Goal: Task Accomplishment & Management: Manage account settings

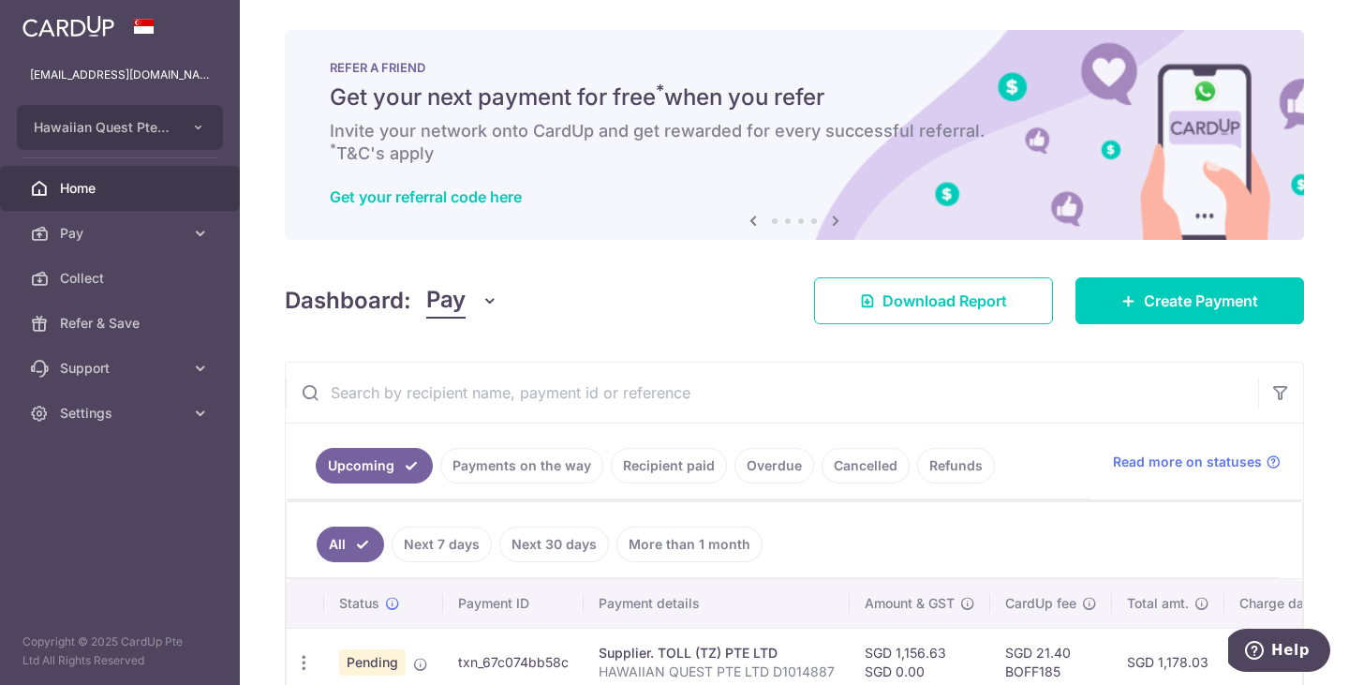
scroll to position [103, 0]
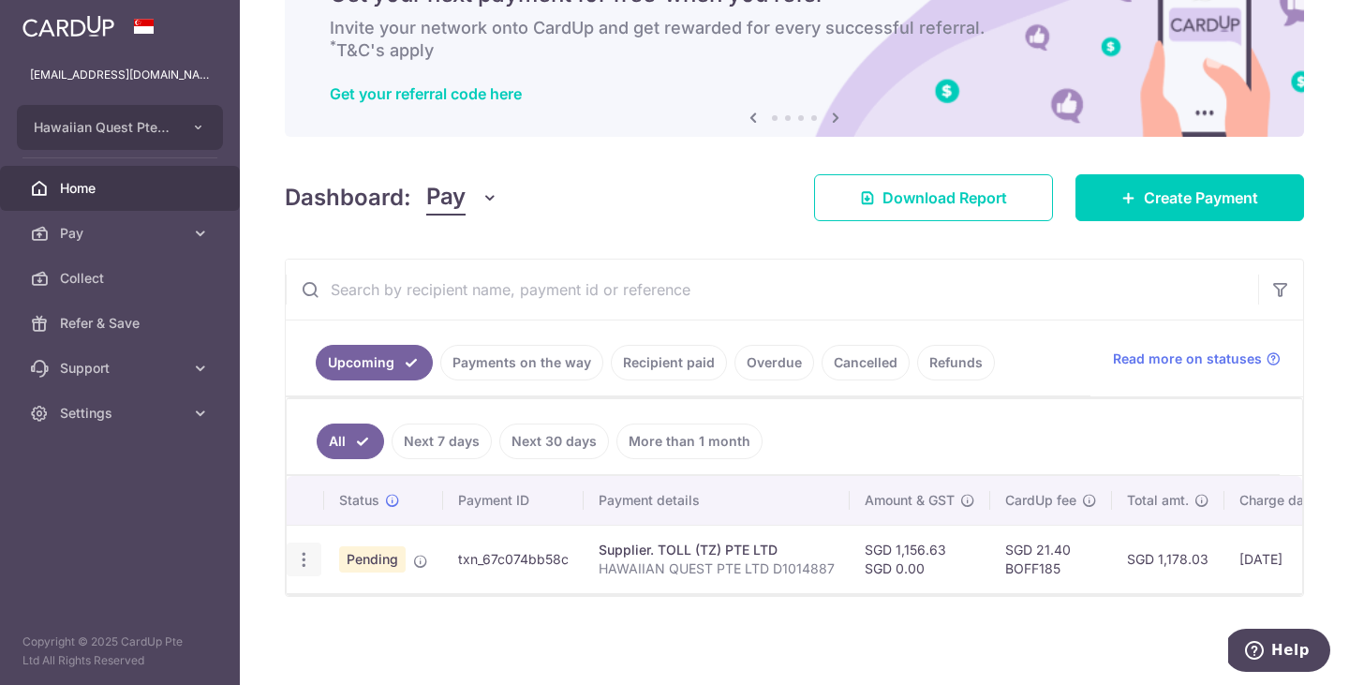
click at [303, 558] on icon "button" at bounding box center [304, 560] width 20 height 20
click at [374, 660] on span "Cancel payment" at bounding box center [403, 656] width 125 height 22
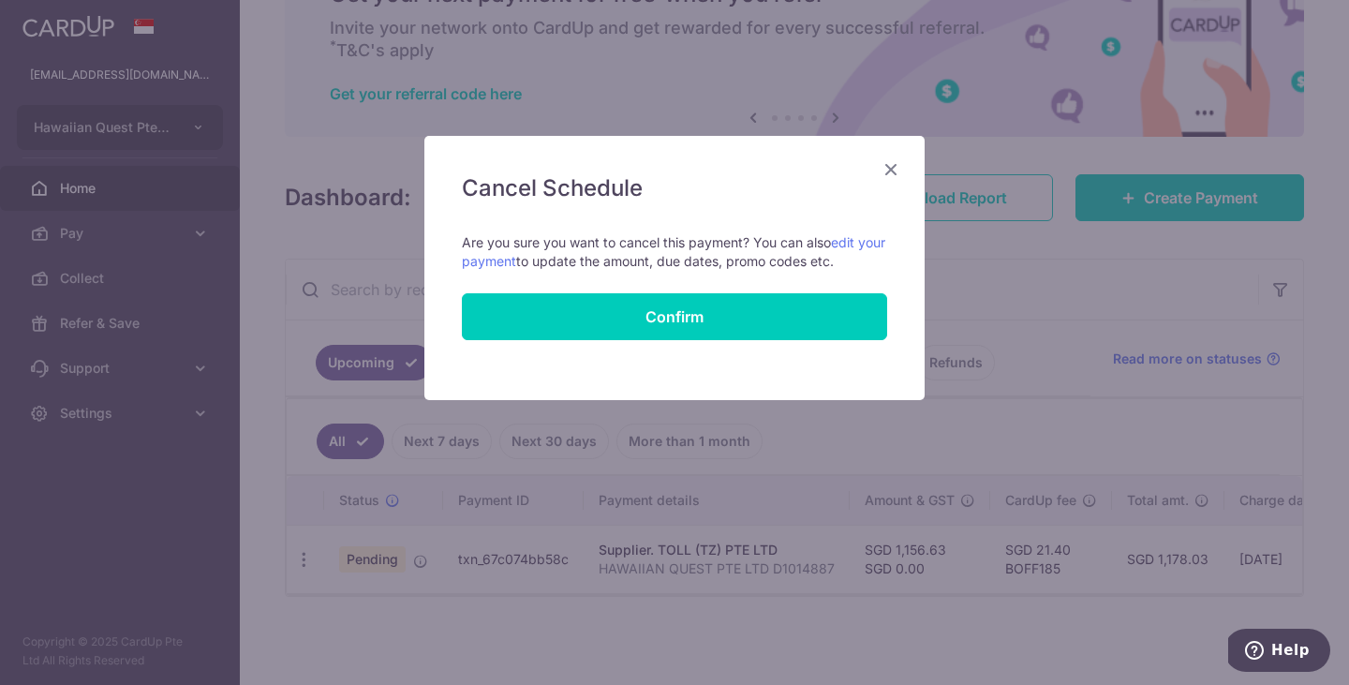
click at [889, 167] on icon "Close" at bounding box center [890, 168] width 22 height 23
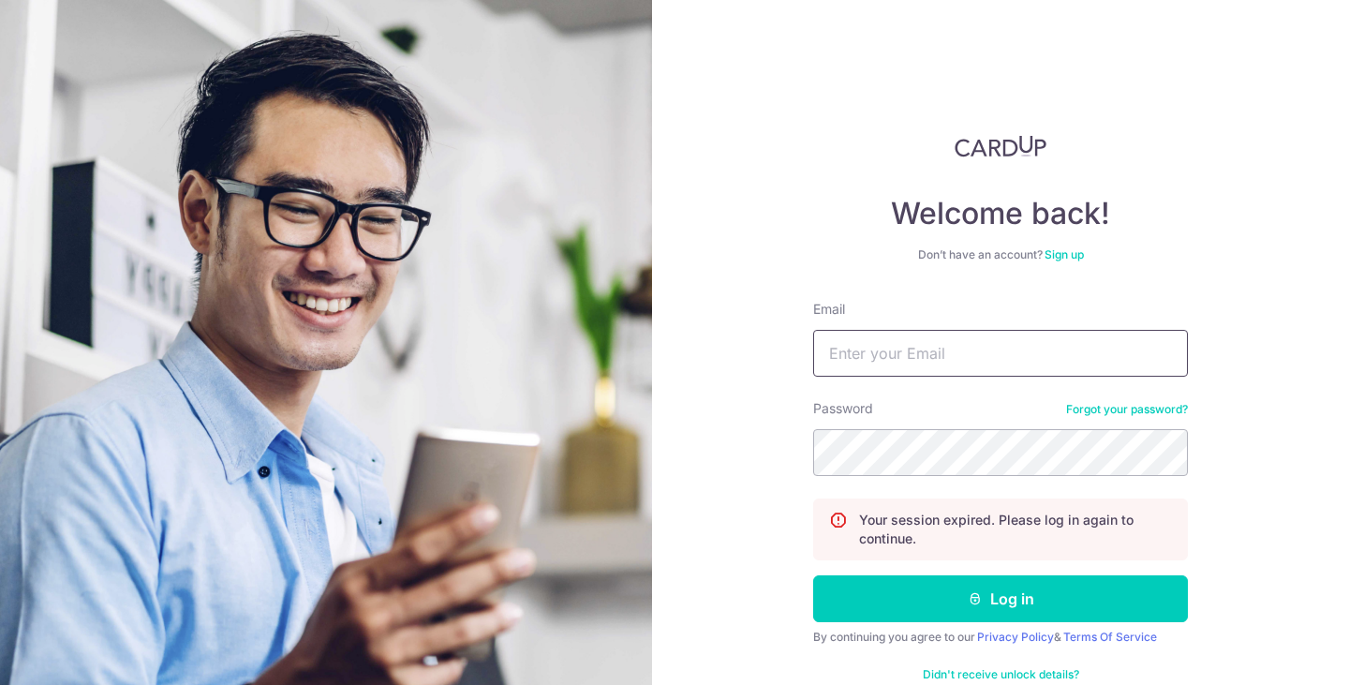
click at [935, 368] on input "Email" at bounding box center [1000, 353] width 375 height 47
type input "boss@spirited.sg"
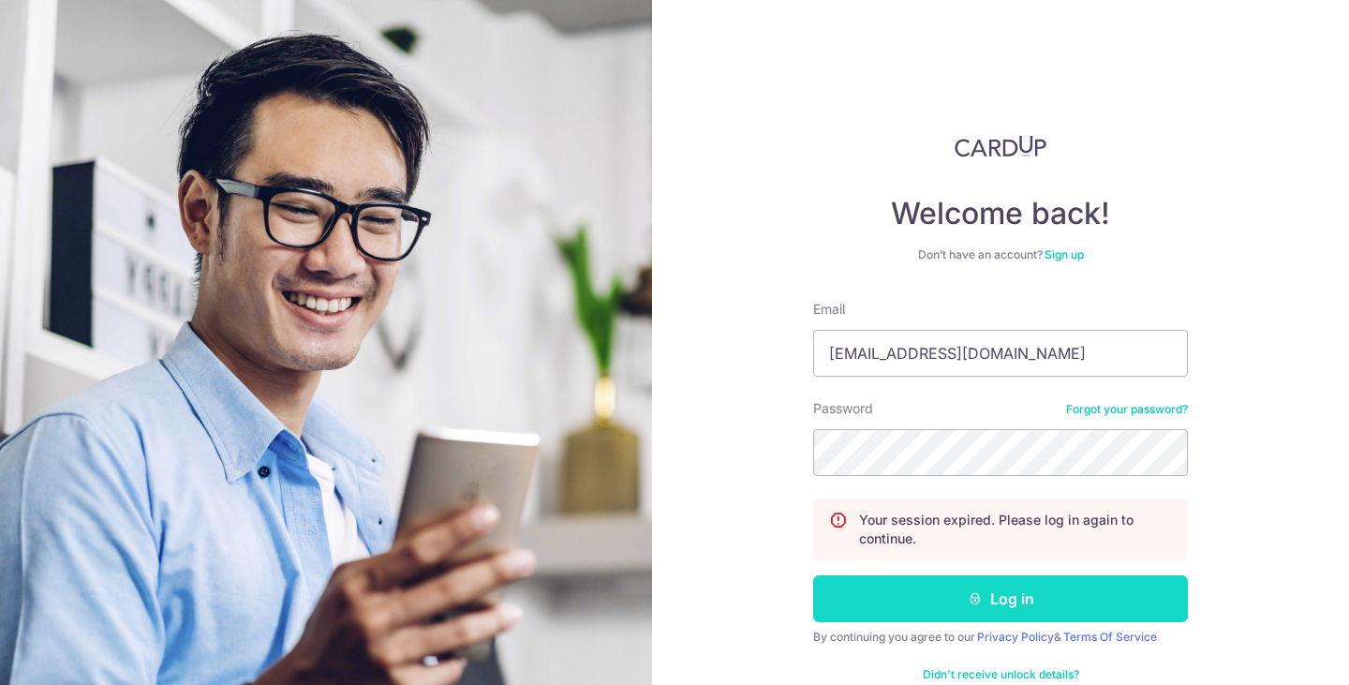
click at [971, 600] on icon "submit" at bounding box center [974, 598] width 15 height 15
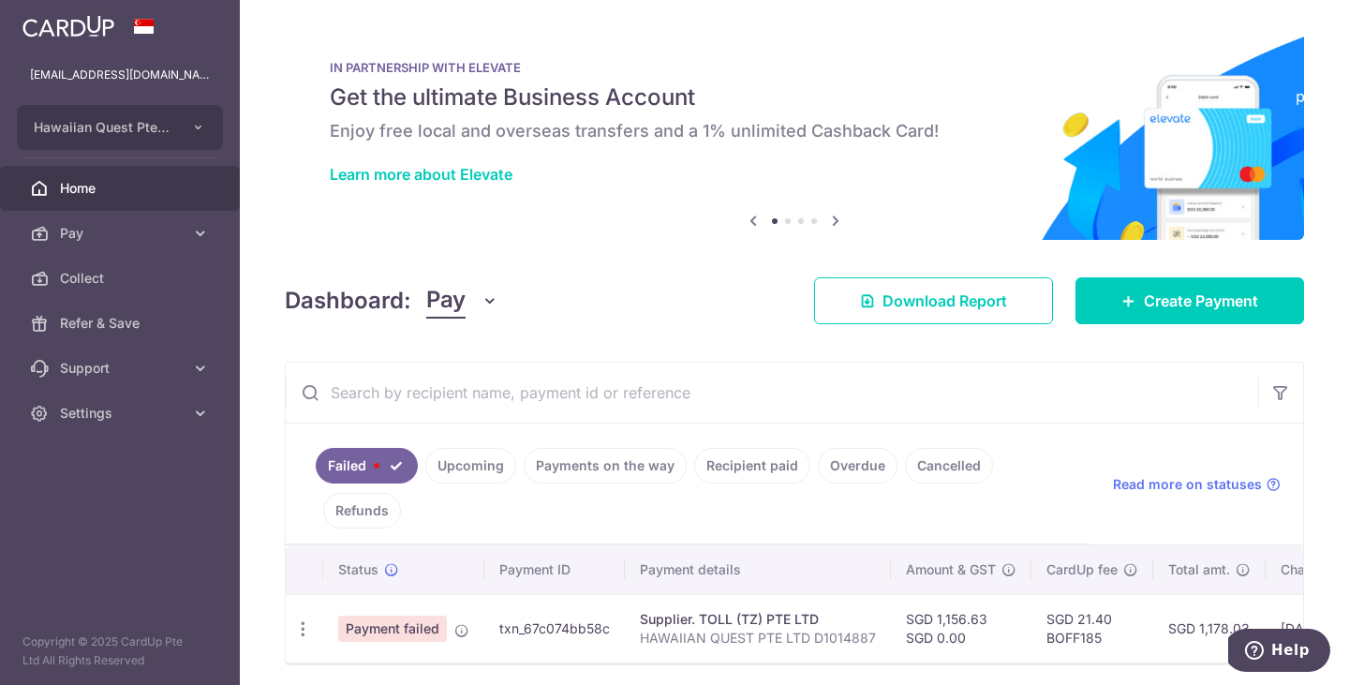
scroll to position [68, 0]
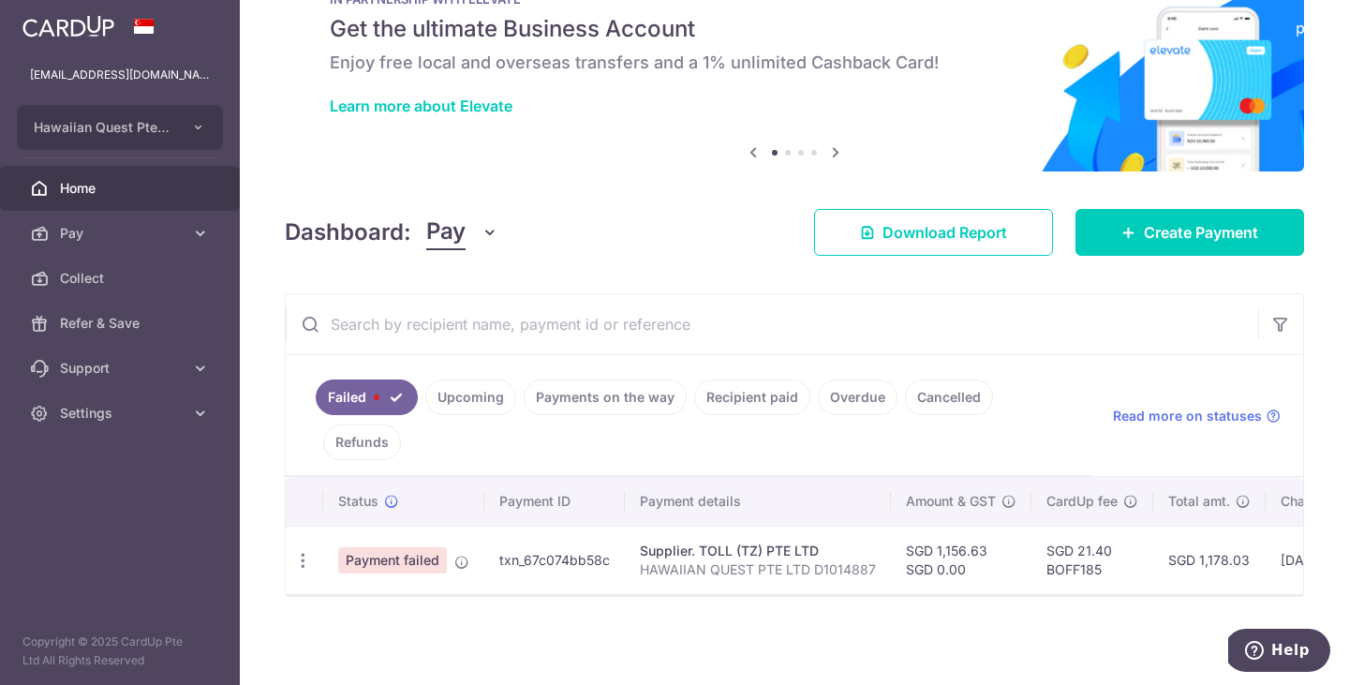
click at [700, 251] on div "Dashboard: Pay Pay Collect Download Report Create Payment" at bounding box center [794, 228] width 1019 height 54
click at [1173, 237] on span "Create Payment" at bounding box center [1201, 232] width 114 height 22
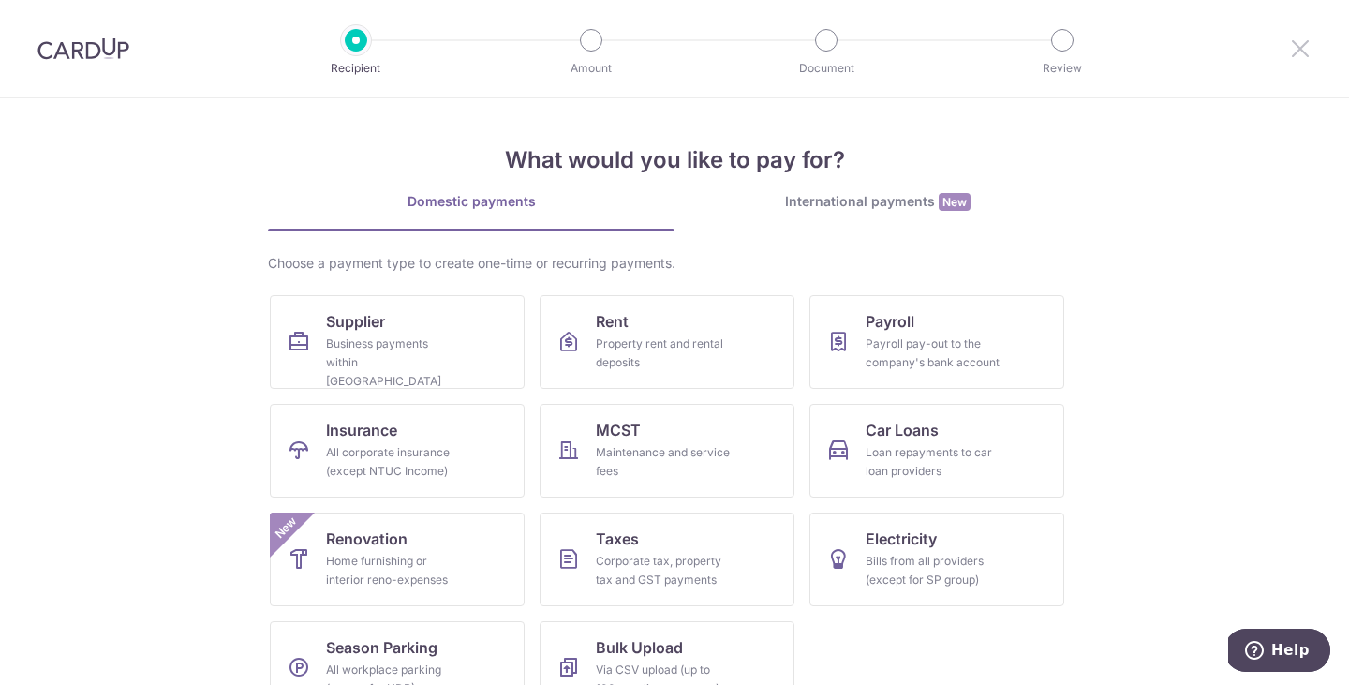
click at [1301, 51] on icon at bounding box center [1300, 48] width 22 height 23
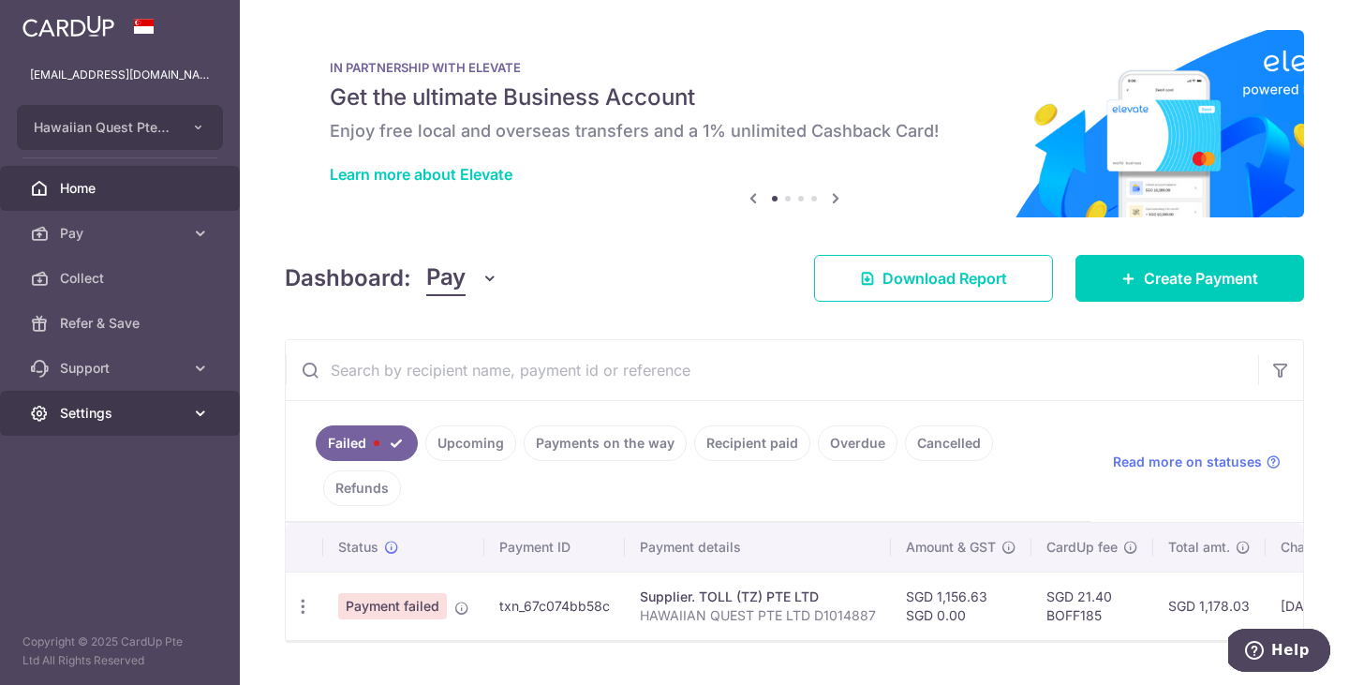
click at [191, 412] on icon at bounding box center [200, 413] width 19 height 19
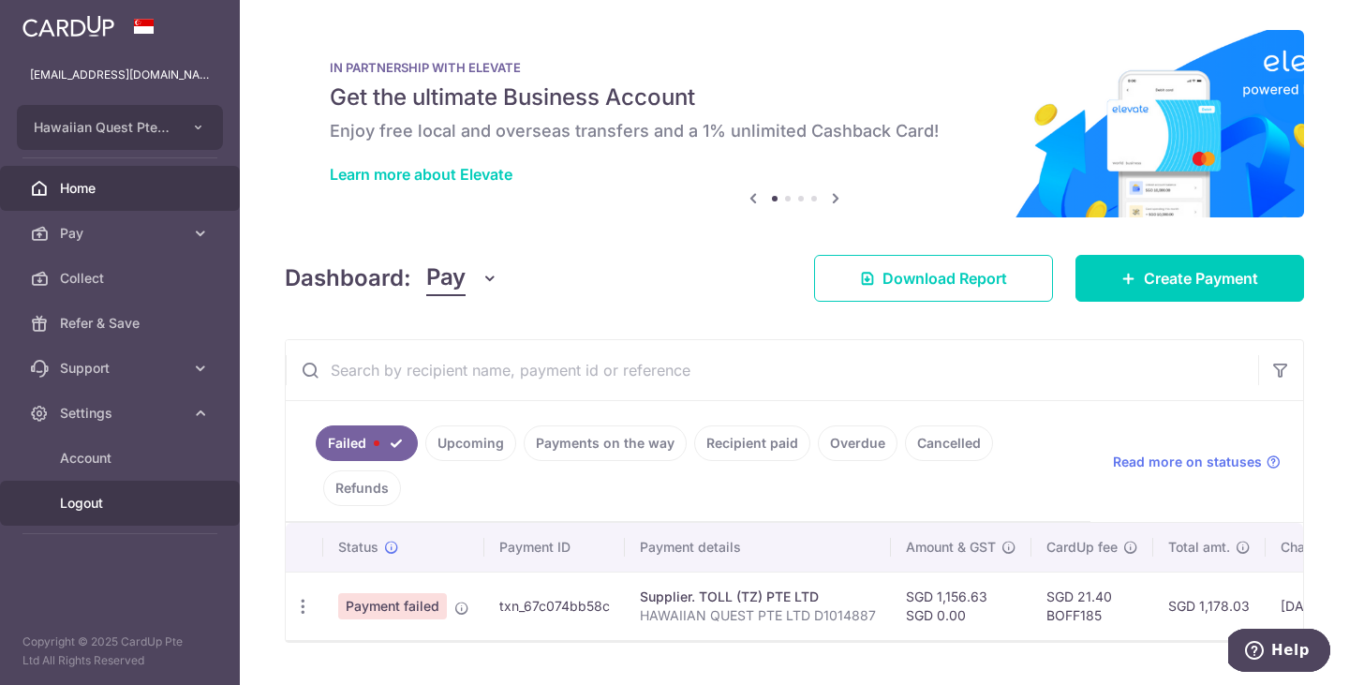
click at [106, 495] on span "Logout" at bounding box center [122, 503] width 124 height 19
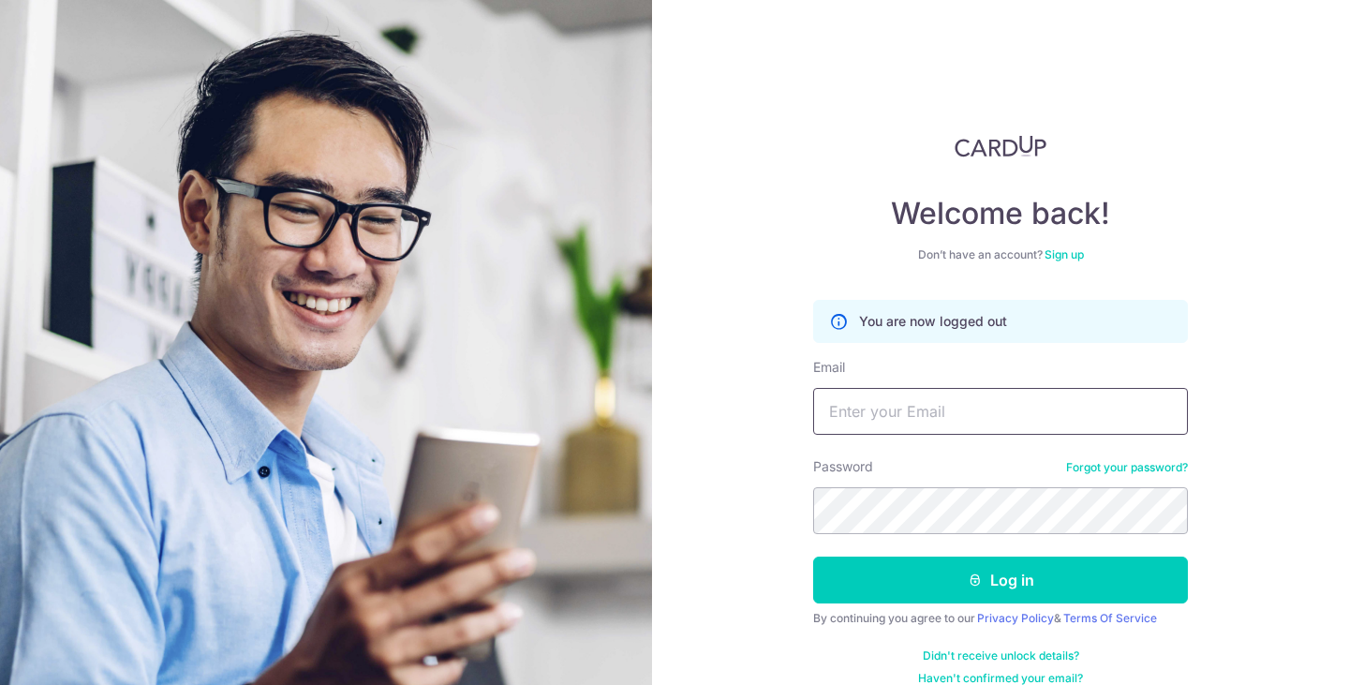
click at [1011, 408] on input "Email" at bounding box center [1000, 411] width 375 height 47
type input "asymmetrica@gmail.com"
click at [813, 556] on button "Log in" at bounding box center [1000, 579] width 375 height 47
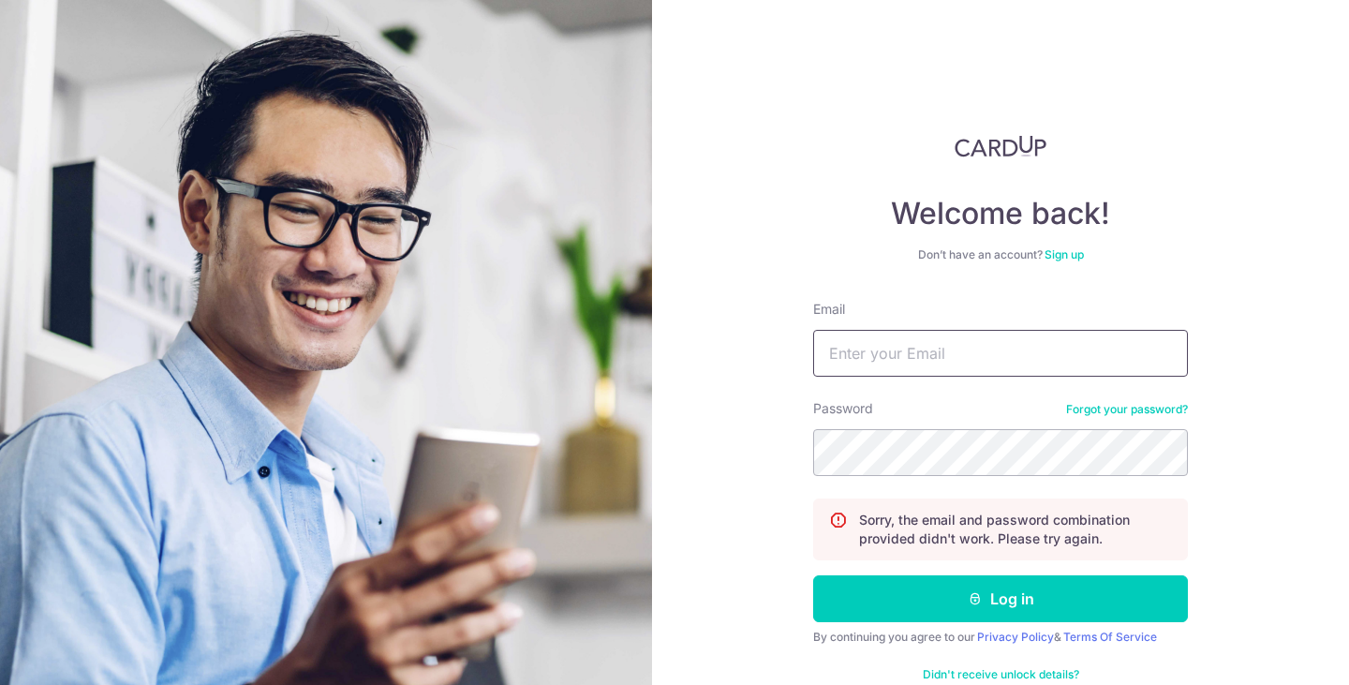
click at [947, 348] on input "Email" at bounding box center [1000, 353] width 375 height 47
type input "[EMAIL_ADDRESS][DOMAIN_NAME]"
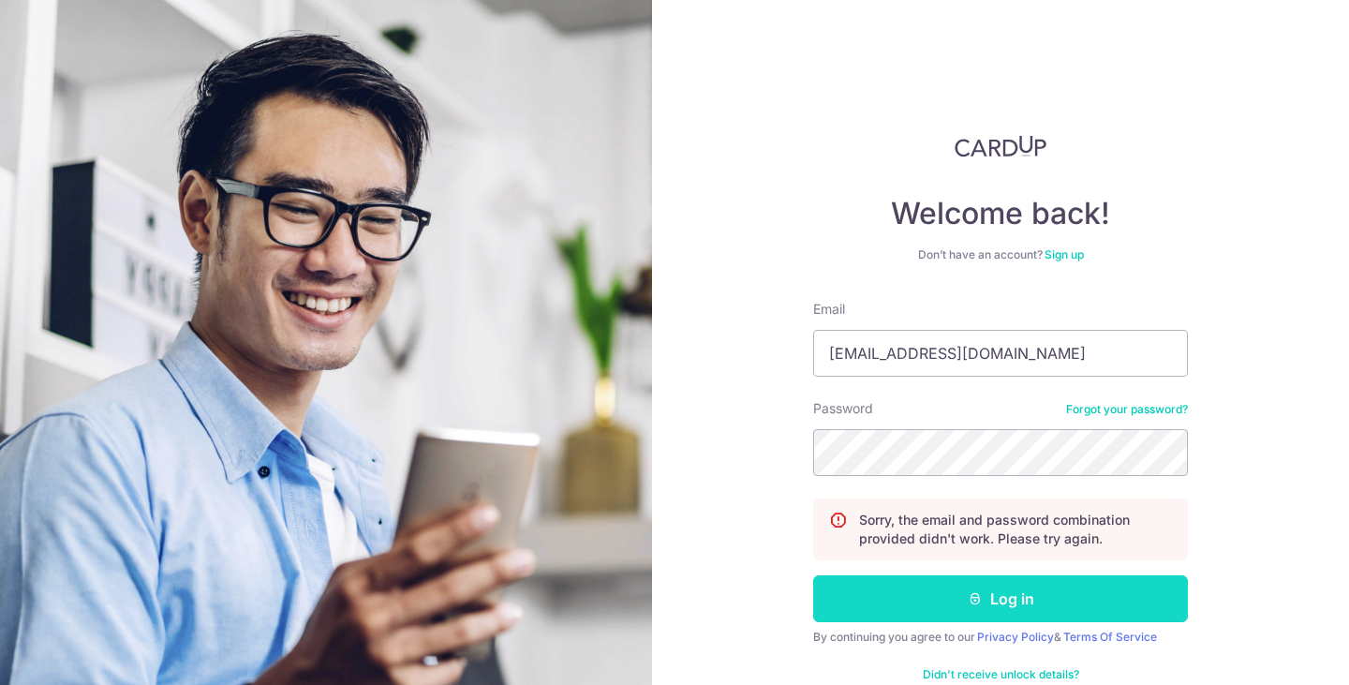
click at [996, 598] on button "Log in" at bounding box center [1000, 598] width 375 height 47
